Goal: Task Accomplishment & Management: Use online tool/utility

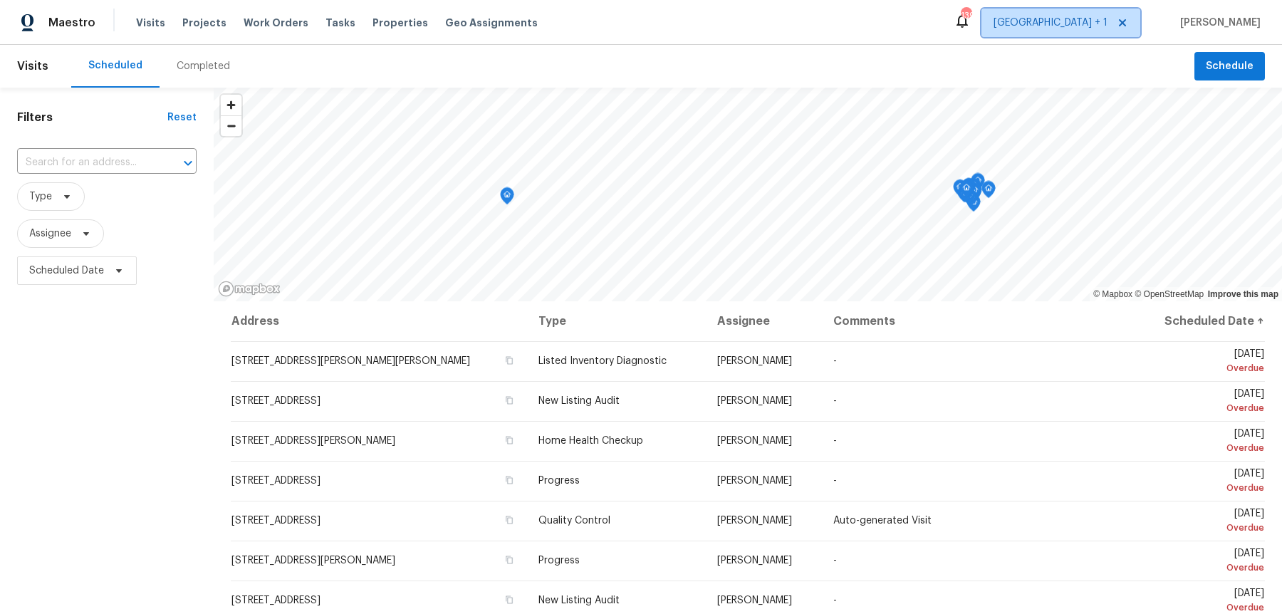
click at [1104, 24] on span "[GEOGRAPHIC_DATA] + 1" at bounding box center [1051, 23] width 114 height 14
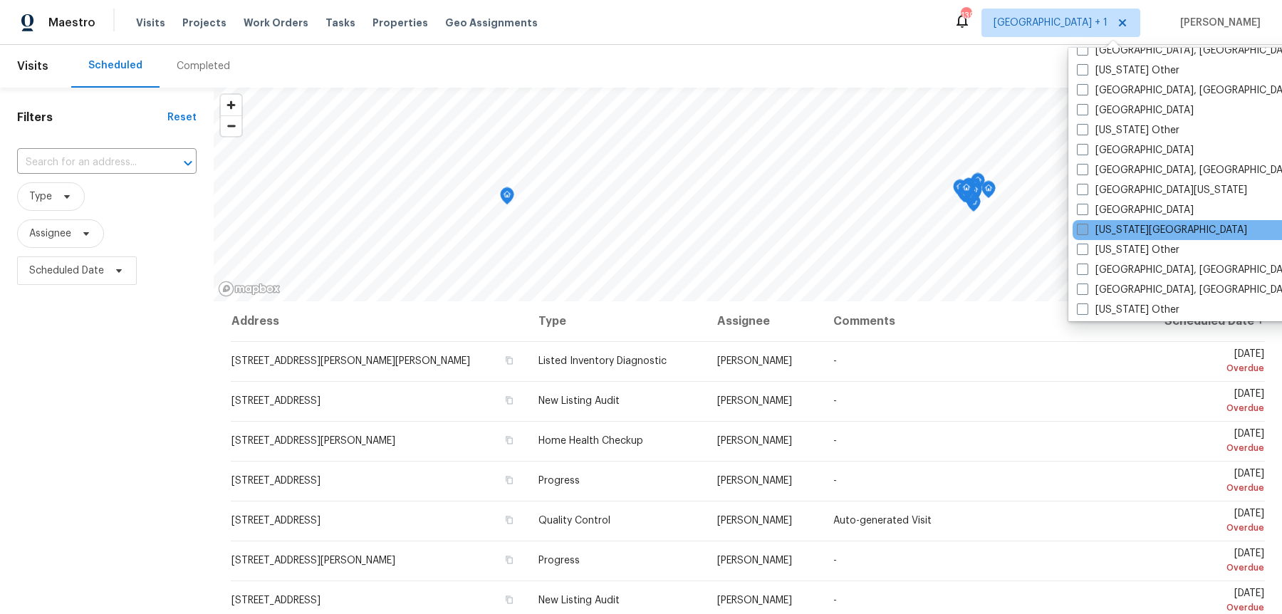
scroll to position [495, 0]
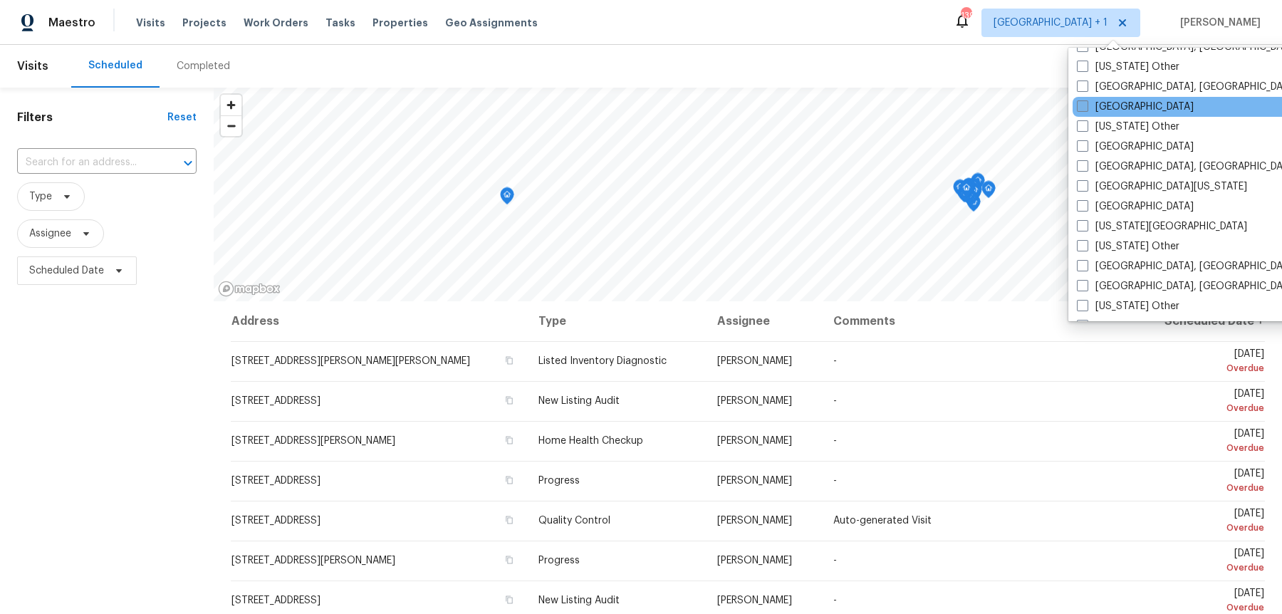
click at [1081, 100] on span at bounding box center [1082, 105] width 11 height 11
click at [1081, 100] on input "[GEOGRAPHIC_DATA]" at bounding box center [1081, 104] width 9 height 9
checkbox input "true"
click at [84, 161] on input "text" at bounding box center [87, 163] width 140 height 22
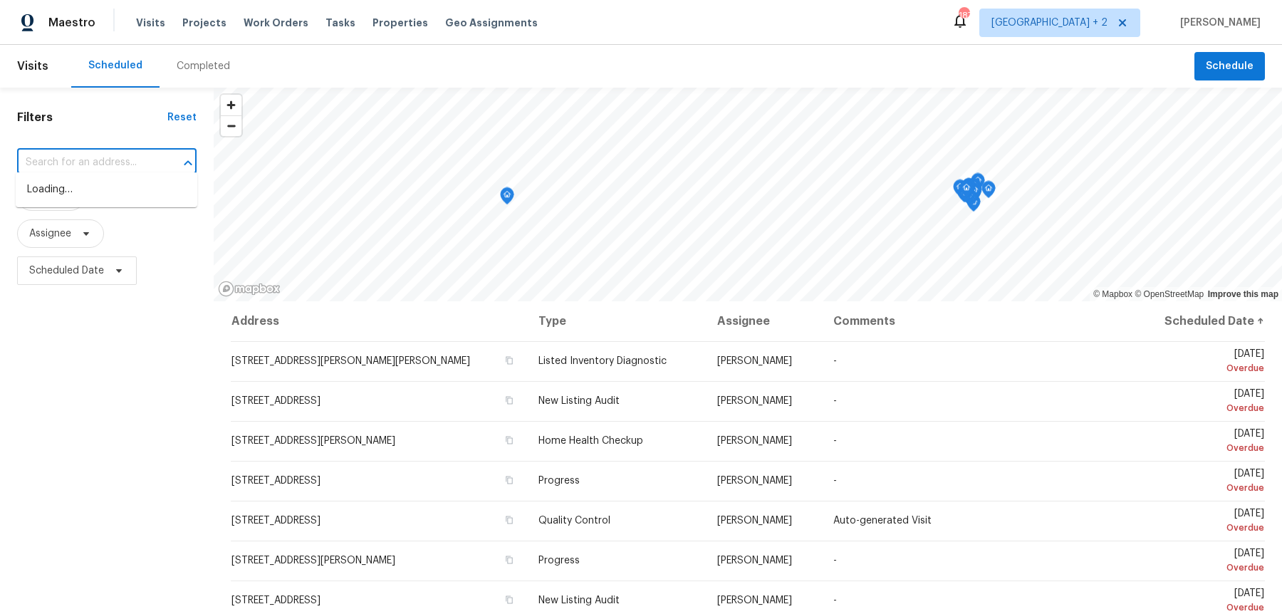
paste input "[STREET_ADDRESS]"
type input "[STREET_ADDRESS]"
click at [103, 192] on li "[STREET_ADDRESS]" at bounding box center [107, 190] width 182 height 24
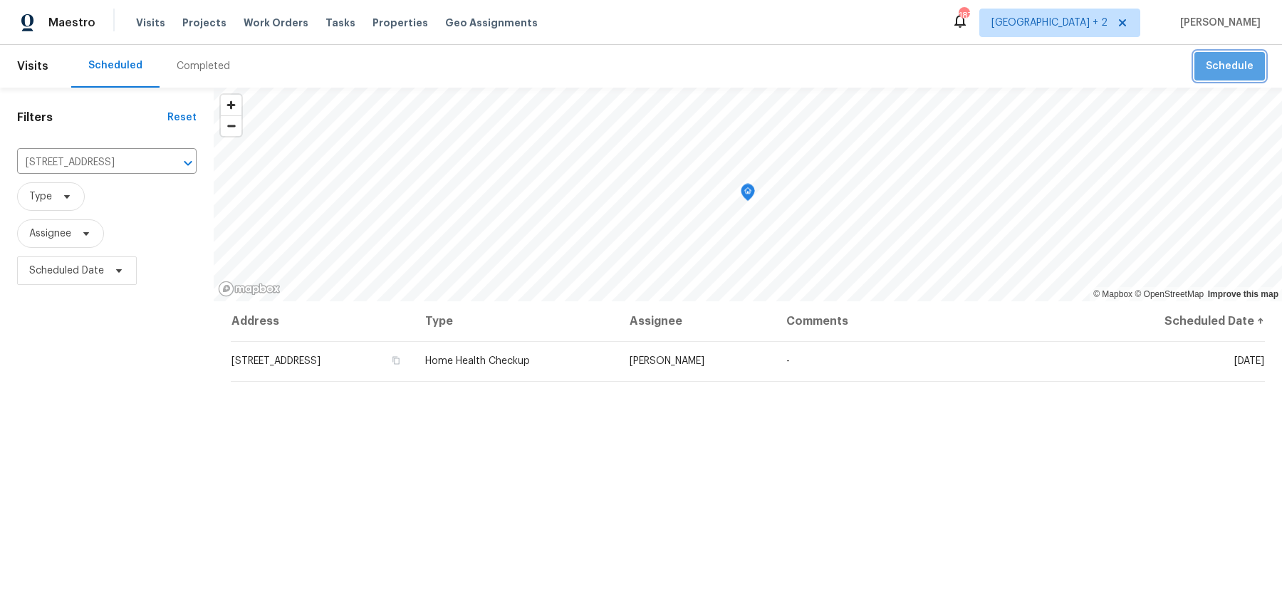
click at [1247, 64] on span "Schedule" at bounding box center [1230, 67] width 48 height 18
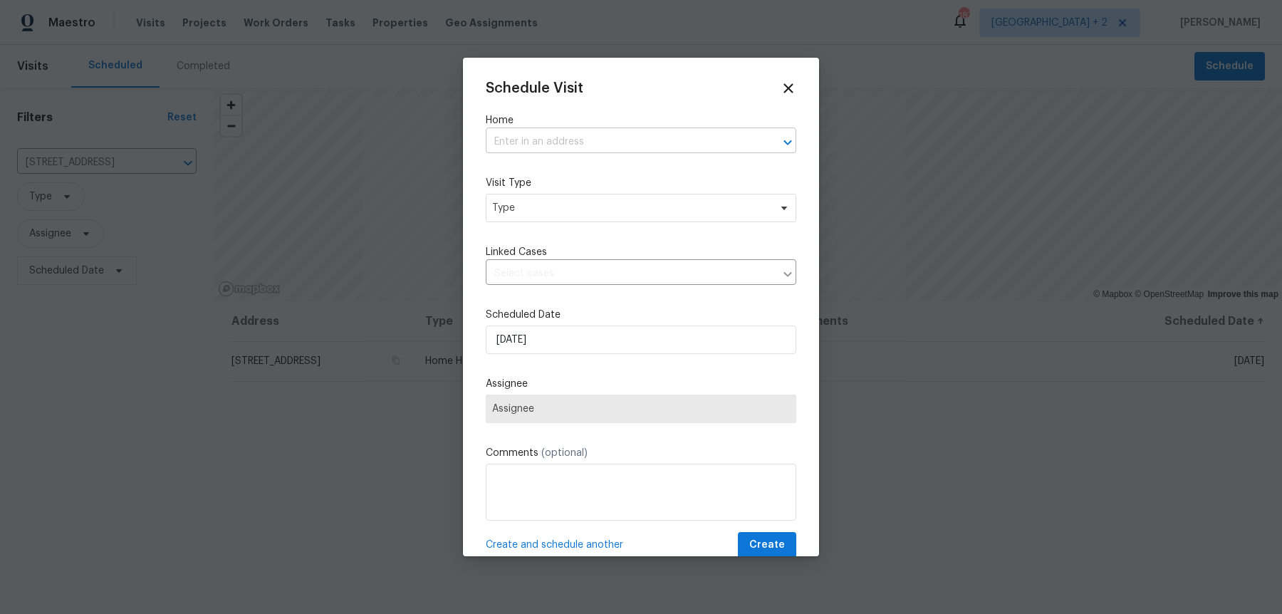
click at [585, 140] on input "text" at bounding box center [621, 142] width 271 height 22
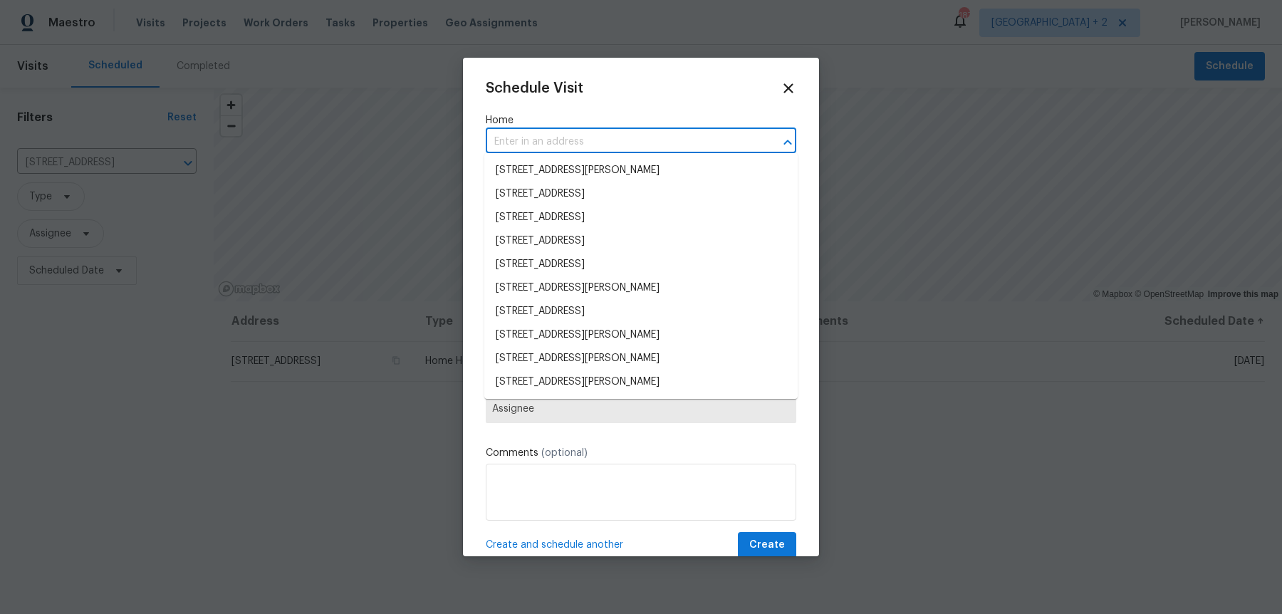
paste input "[STREET_ADDRESS]"
type input "[STREET_ADDRESS]"
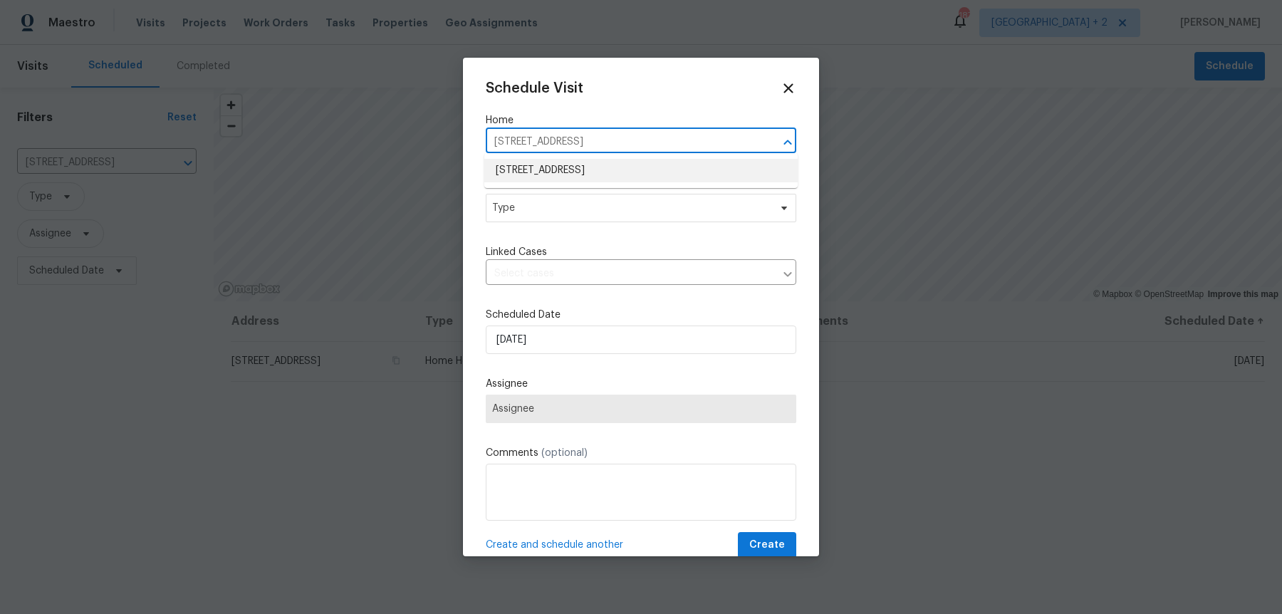
click at [573, 170] on li "[STREET_ADDRESS]" at bounding box center [640, 171] width 313 height 24
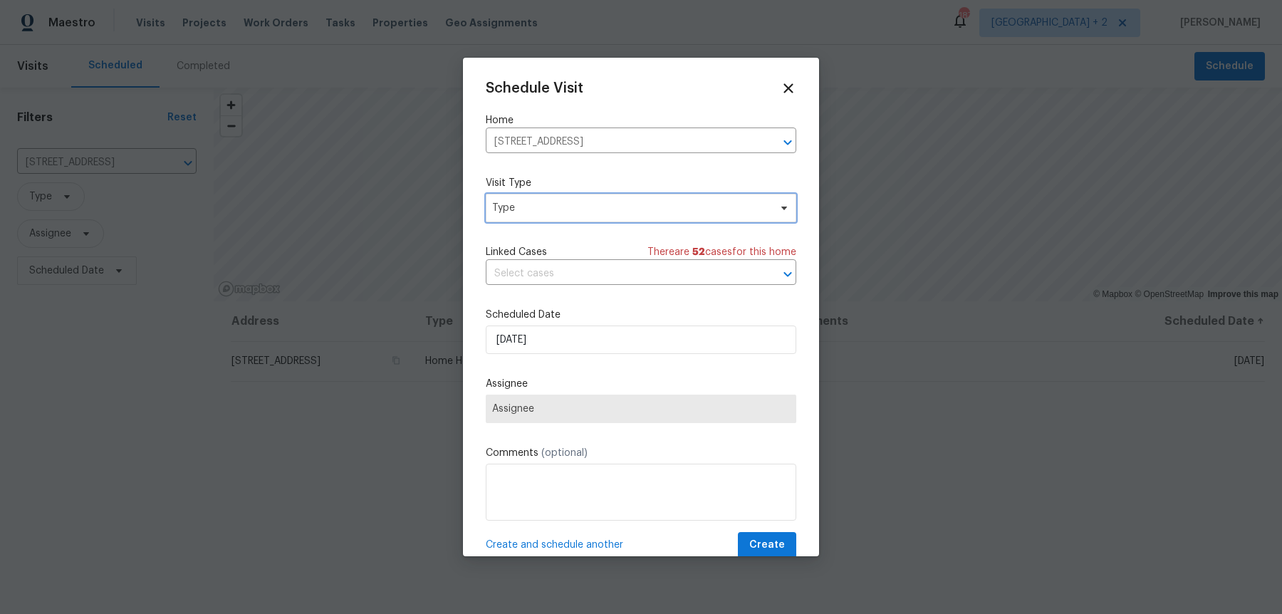
click at [565, 211] on span "Type" at bounding box center [641, 208] width 311 height 28
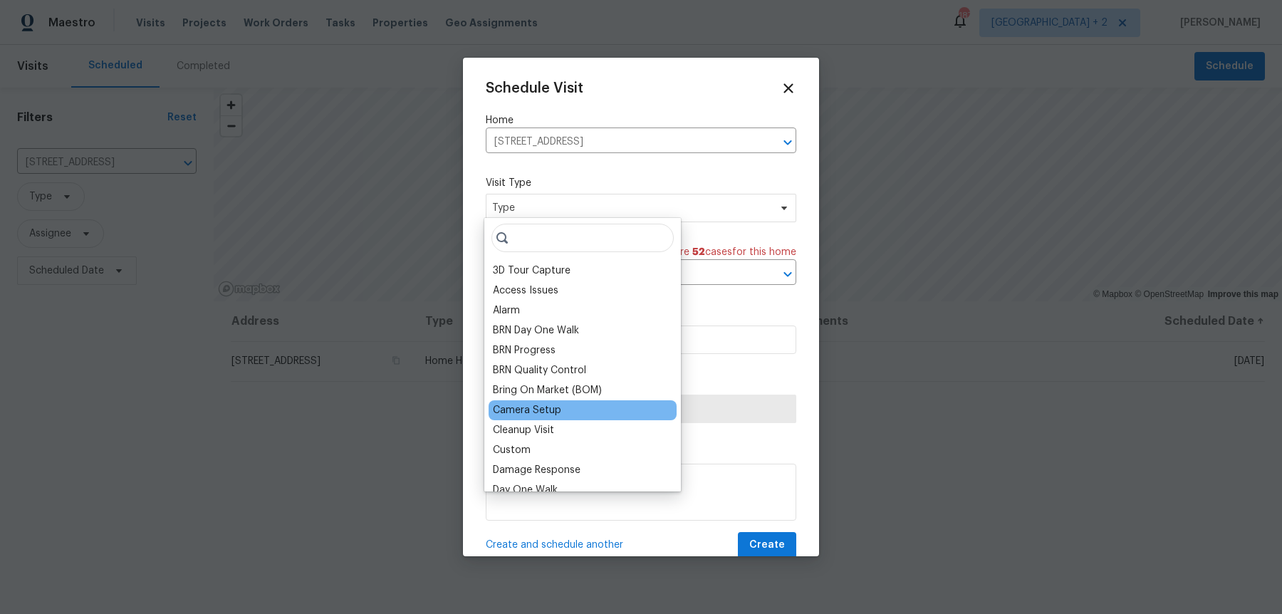
scroll to position [1180, 0]
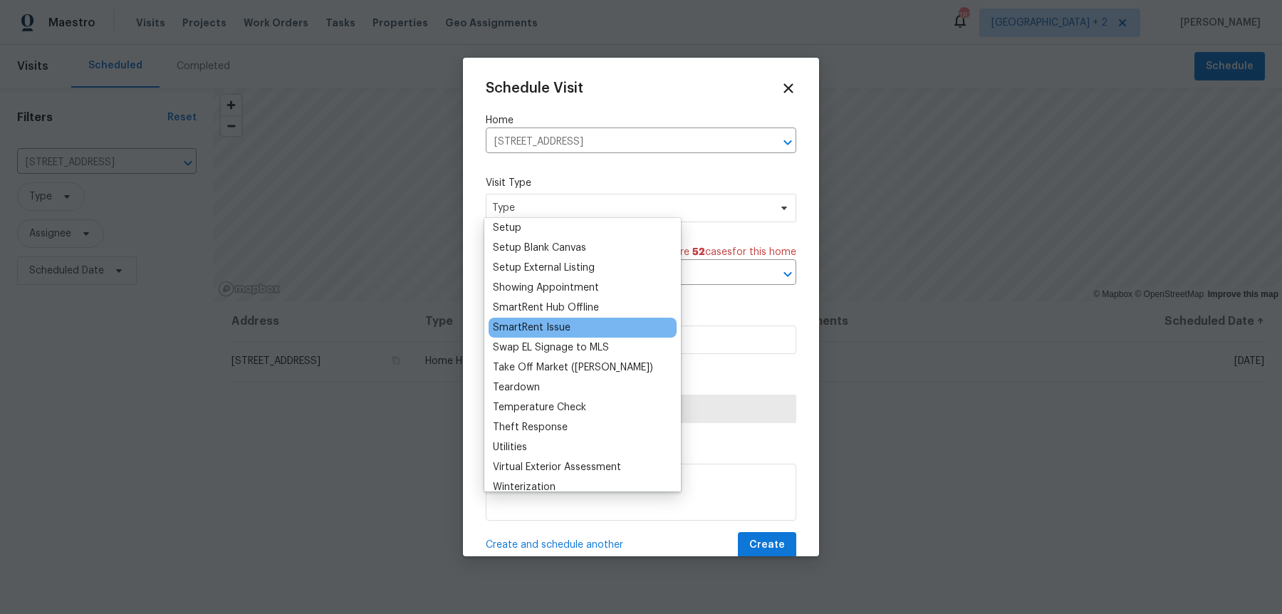
click at [561, 321] on div "SmartRent Issue" at bounding box center [532, 328] width 78 height 14
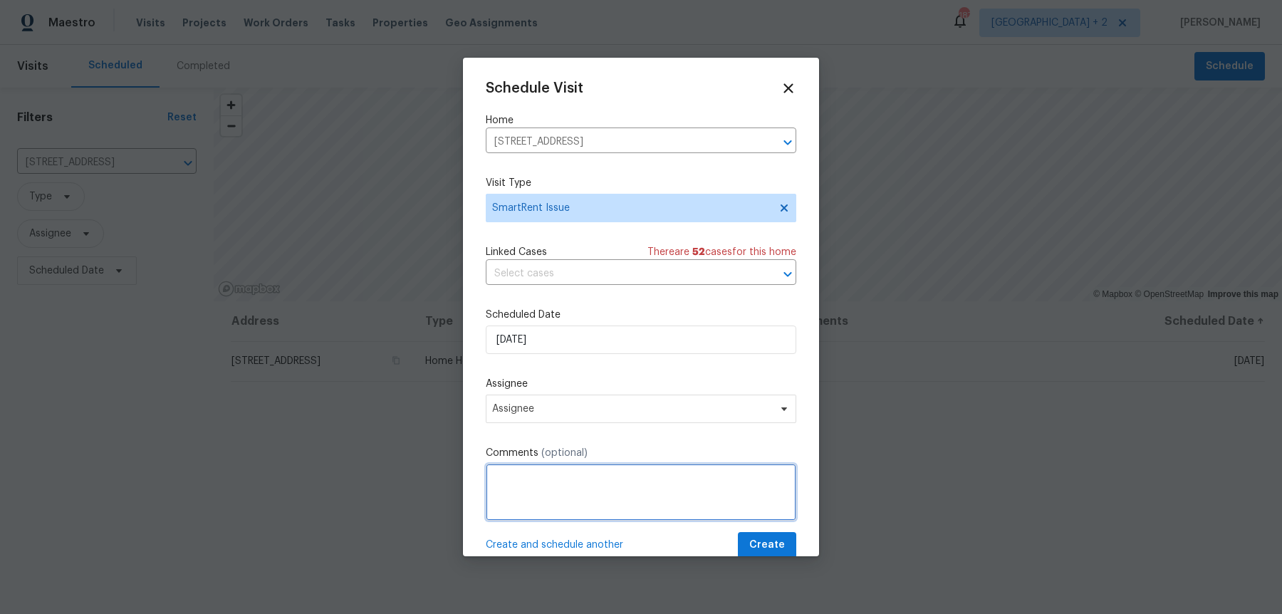
click at [584, 481] on textarea at bounding box center [641, 492] width 311 height 57
paste textarea "It looks like some sensors are offline (Front Motion Sensor, Back Motion Sensor…"
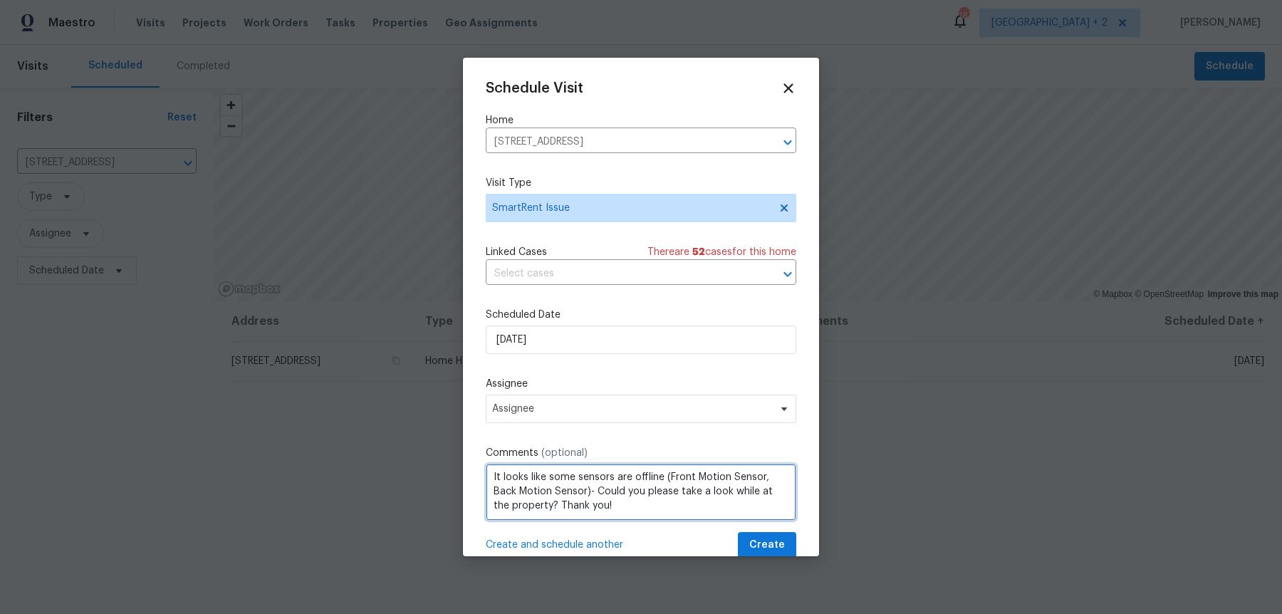
scroll to position [0, 0]
drag, startPoint x: 559, startPoint y: 477, endPoint x: 666, endPoint y: 467, distance: 107.3
click at [666, 467] on textarea "It looks like some sensors are offline (Front Motion Sensor, Back Motion Sensor…" at bounding box center [641, 492] width 311 height 57
paste textarea "Back Motion Sensor"
type textarea "It looks like some sensors are offline (Back Motion Sensor)- Could you please t…"
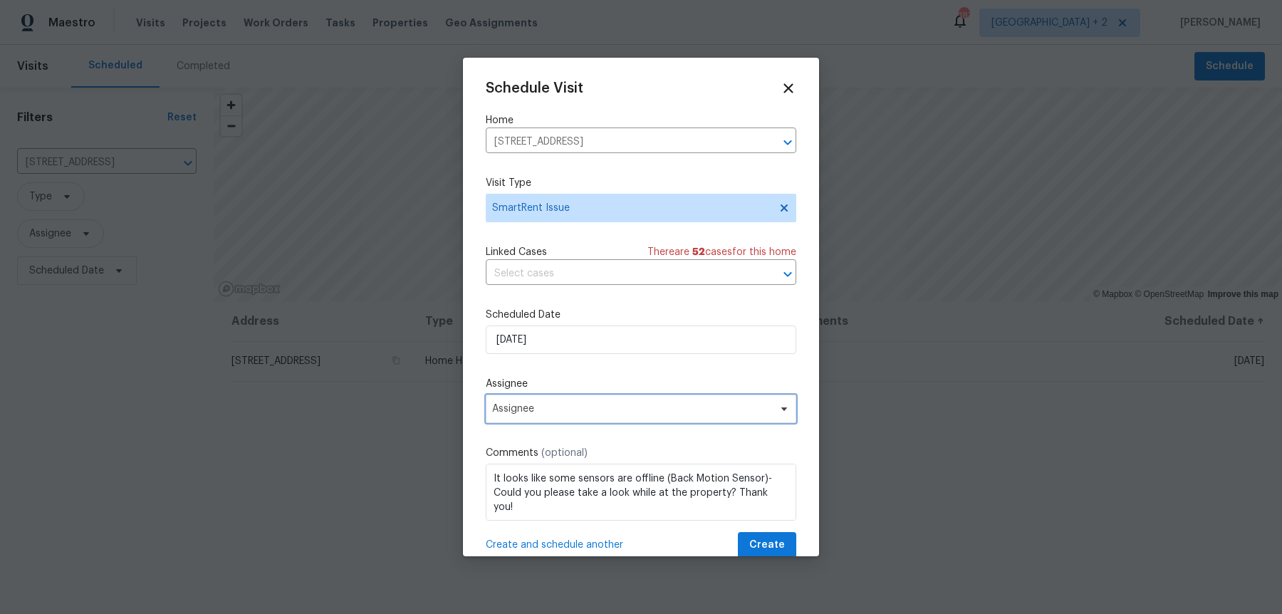
click at [650, 403] on span "Assignee" at bounding box center [641, 409] width 311 height 28
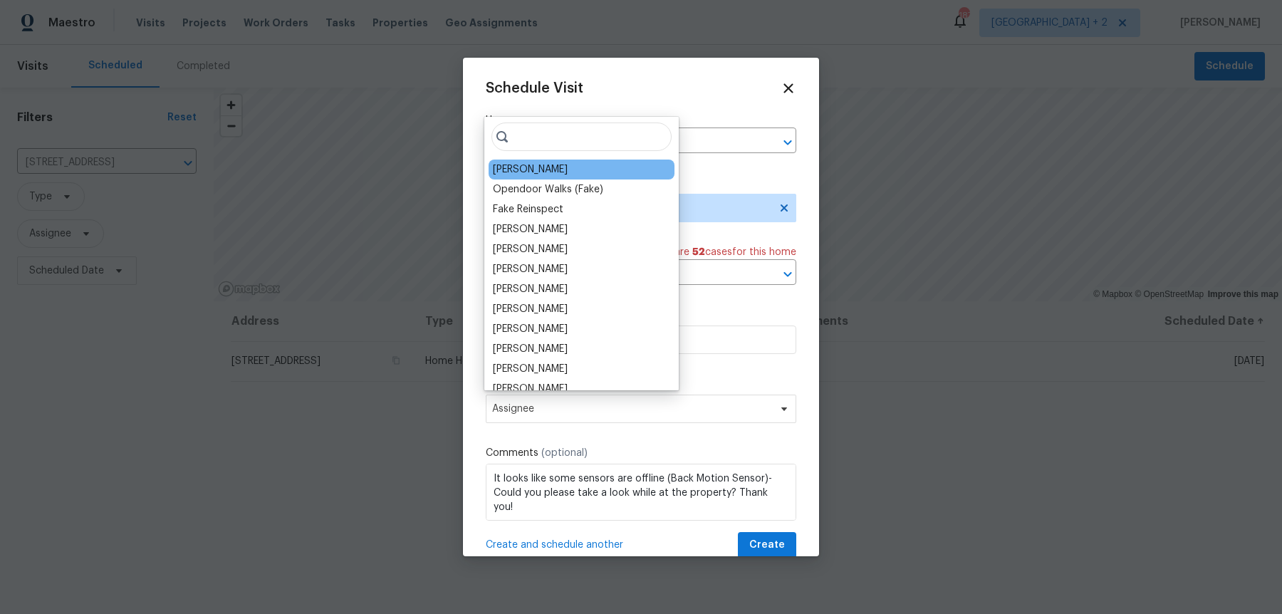
click at [533, 169] on div "[PERSON_NAME]" at bounding box center [530, 169] width 75 height 14
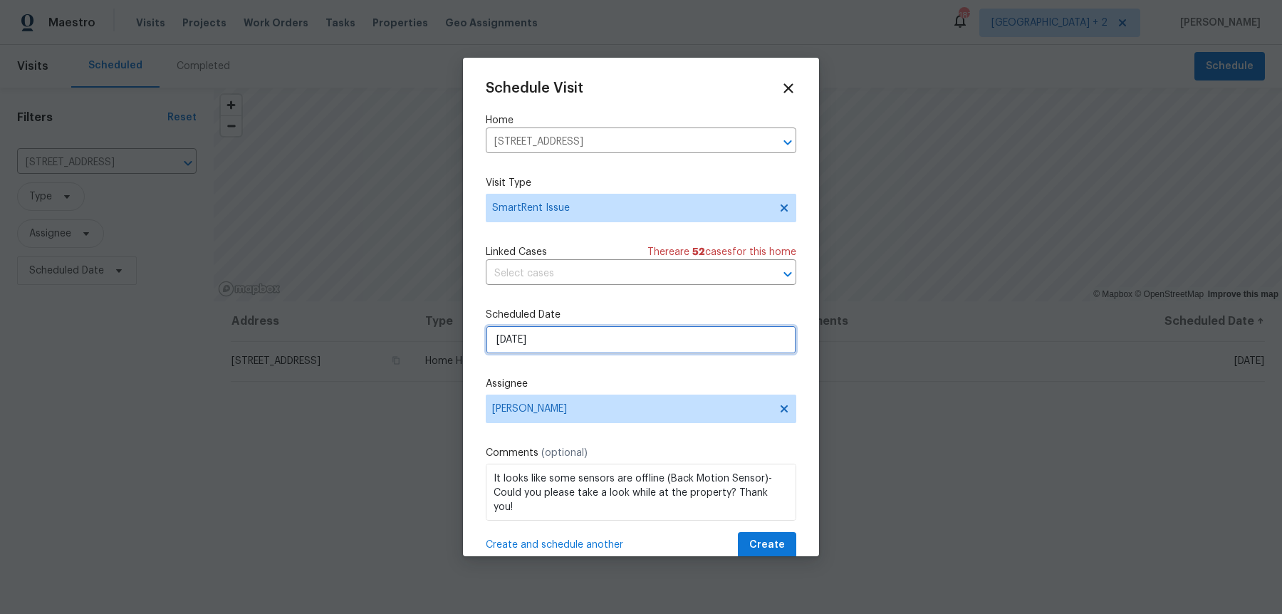
click at [525, 329] on input "[DATE]" at bounding box center [641, 340] width 311 height 28
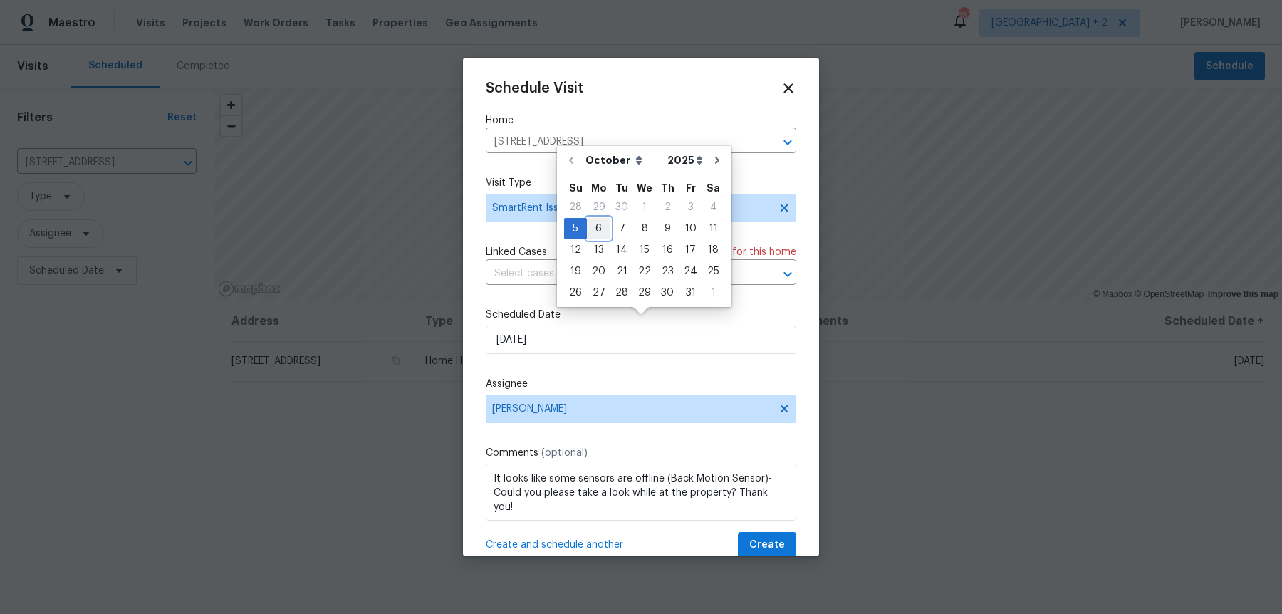
click at [599, 224] on div "6" at bounding box center [599, 229] width 24 height 20
type input "[DATE]"
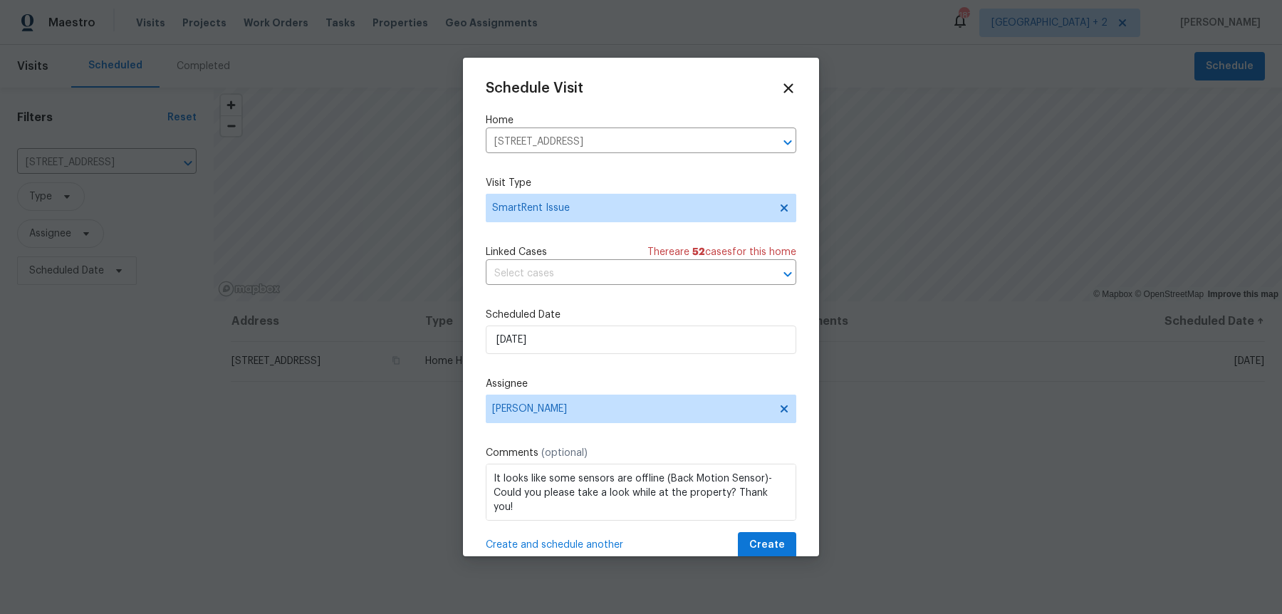
click at [780, 546] on div "Schedule Visit Home [STREET_ADDRESS] ​ Visit Type SmartRent Issue Linked Cases …" at bounding box center [641, 307] width 356 height 499
click at [780, 538] on span "Create" at bounding box center [767, 545] width 36 height 18
